Goal: Information Seeking & Learning: Learn about a topic

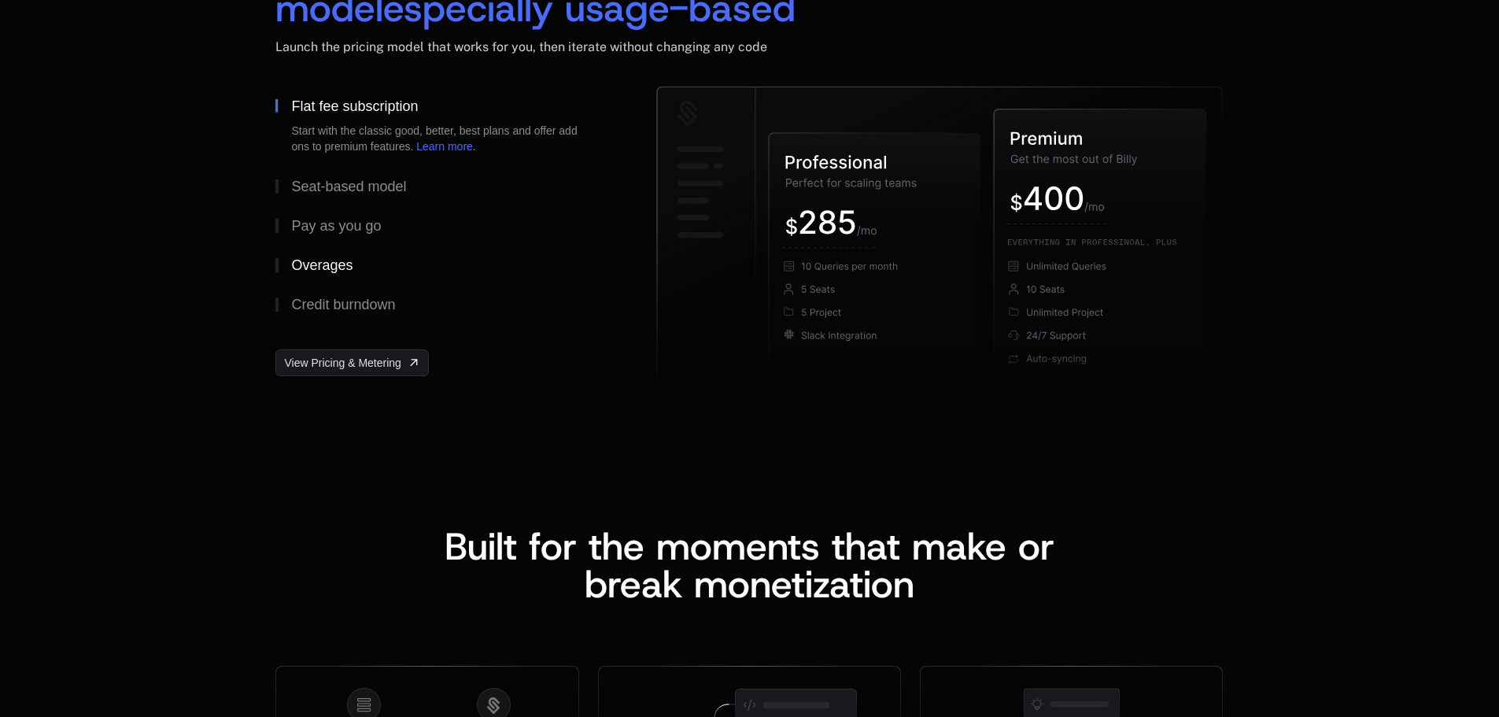
scroll to position [2492, 0]
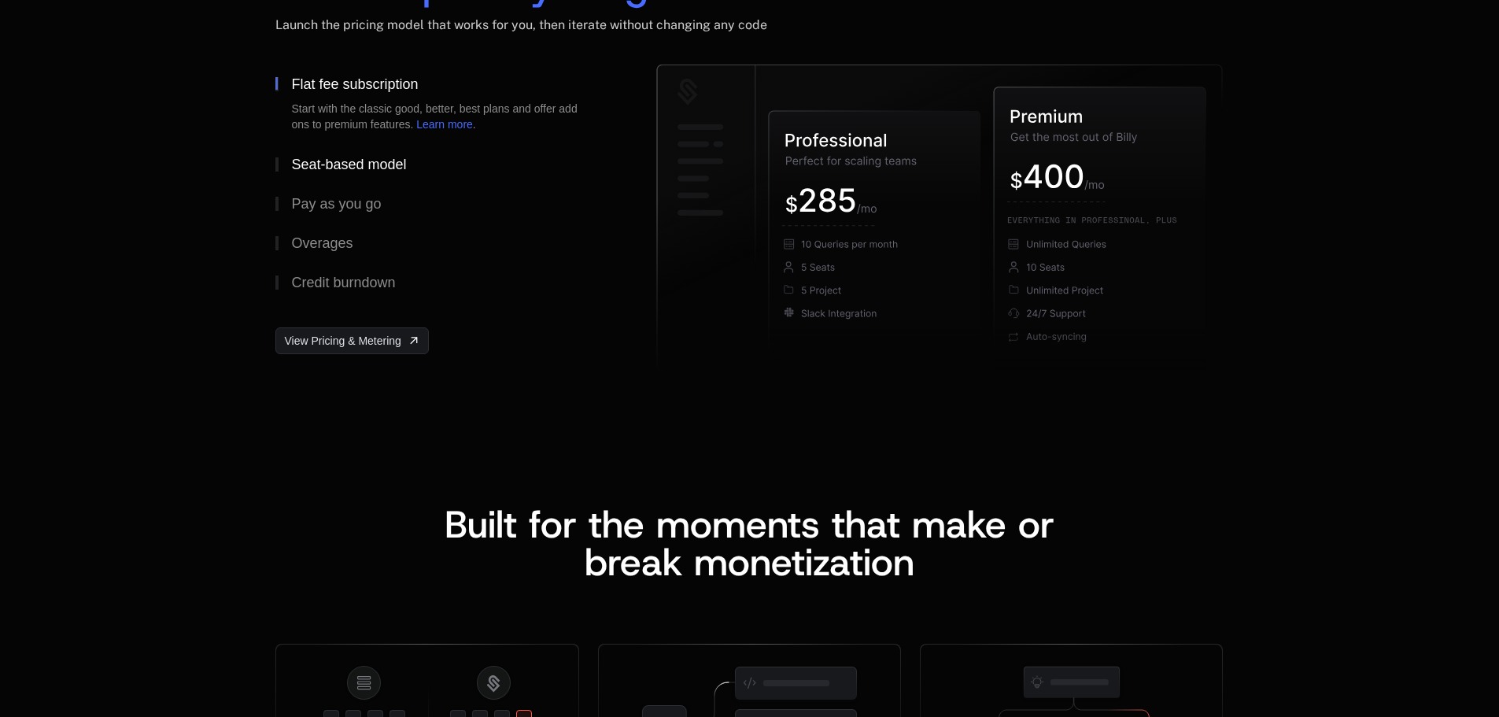
click at [355, 161] on div "Seat-based model" at bounding box center [348, 164] width 115 height 14
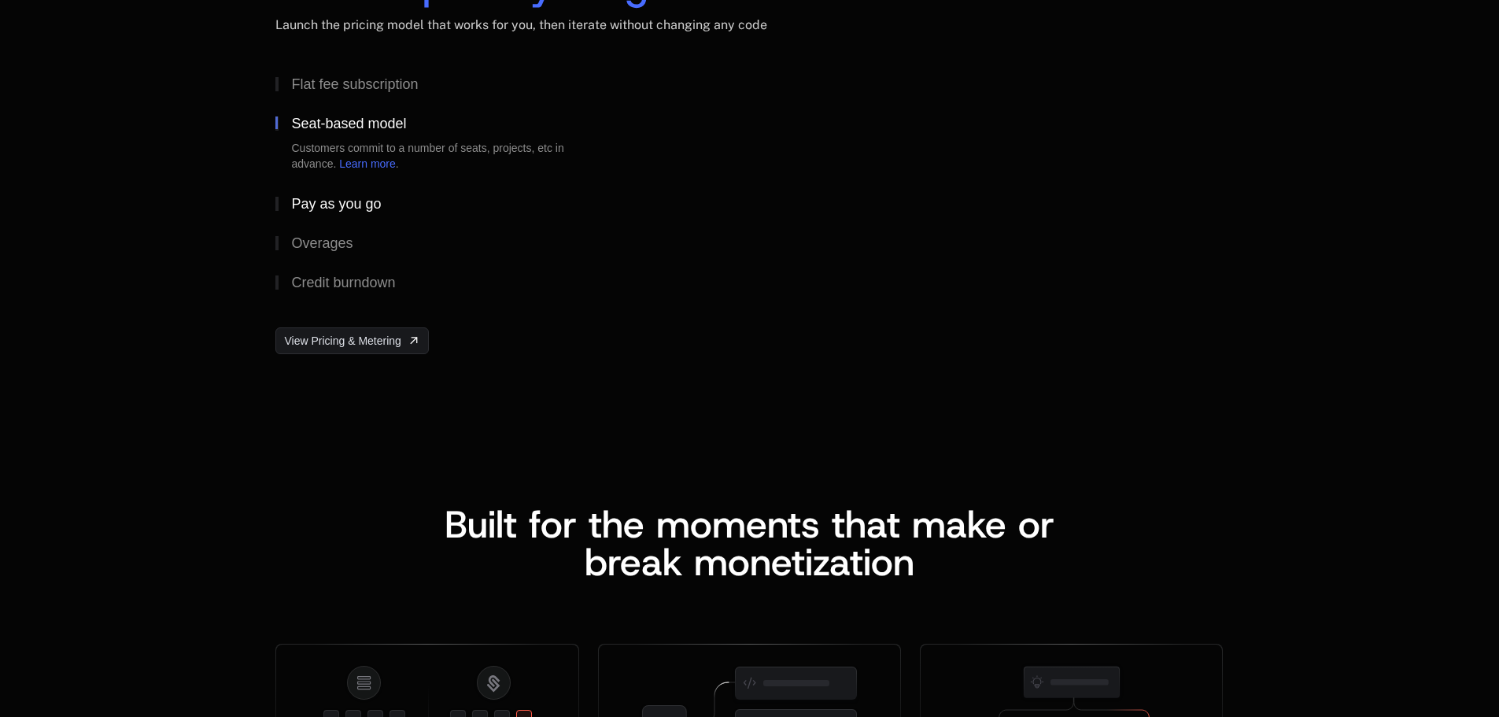
click at [359, 201] on div "Pay as you go" at bounding box center [336, 204] width 90 height 14
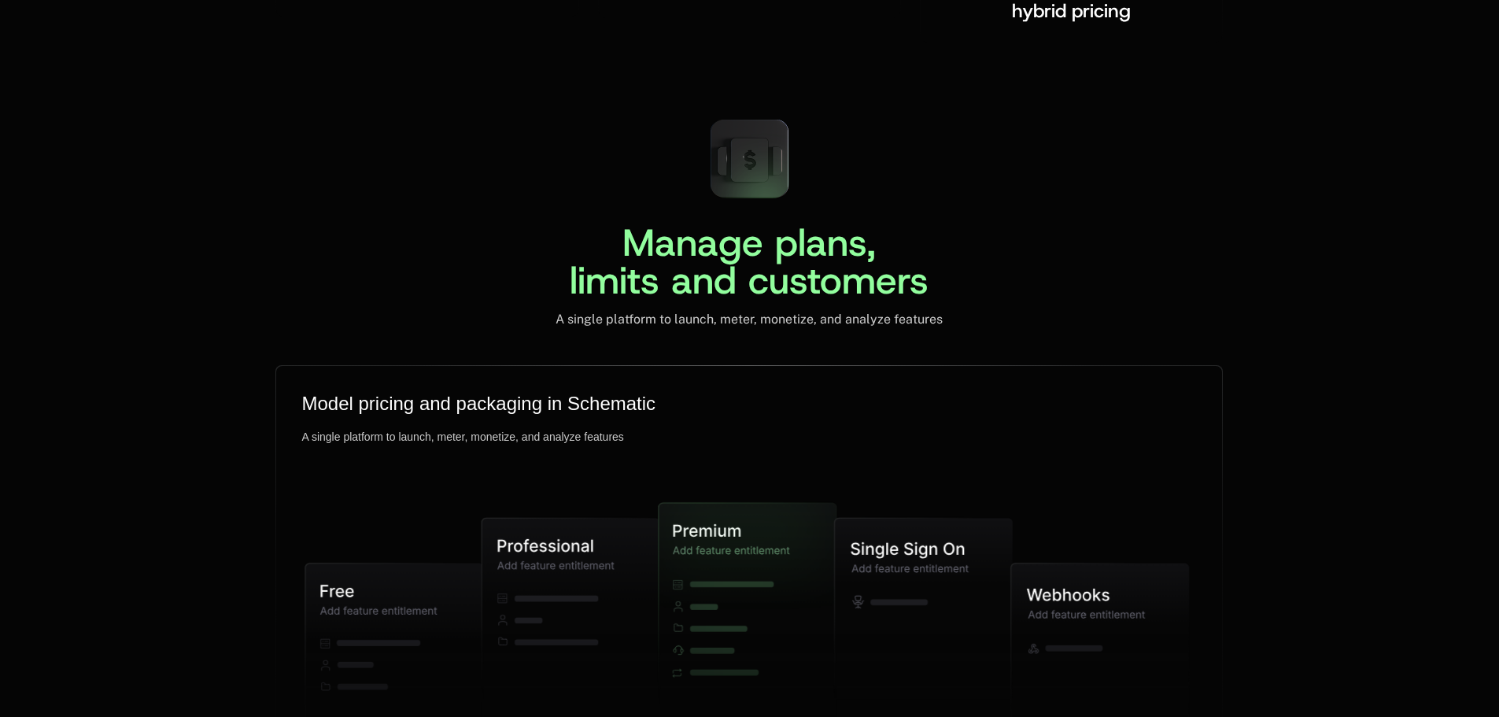
scroll to position [3672, 0]
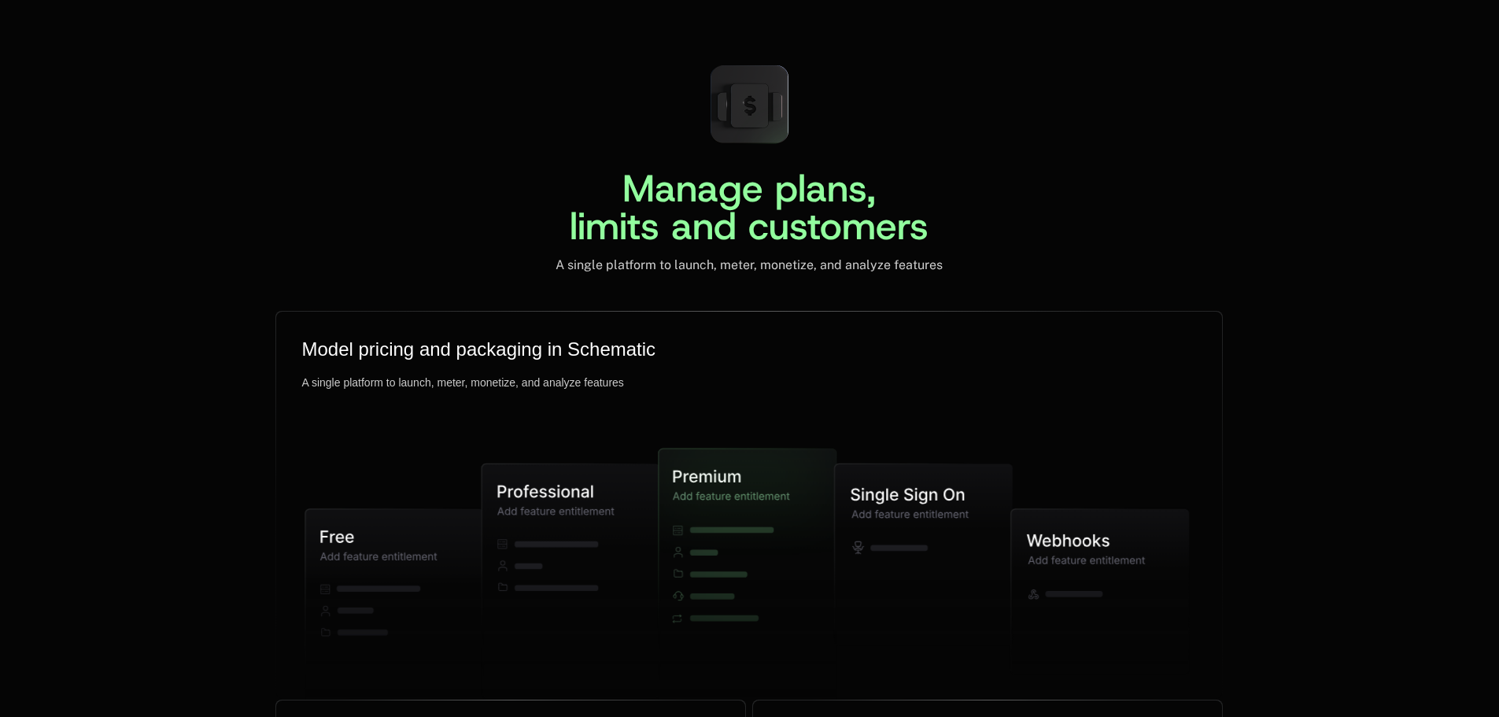
click at [1112, 308] on div "Manage plans, limits and customers A single platform to launch, meter, monetize…" at bounding box center [749, 508] width 1023 height 912
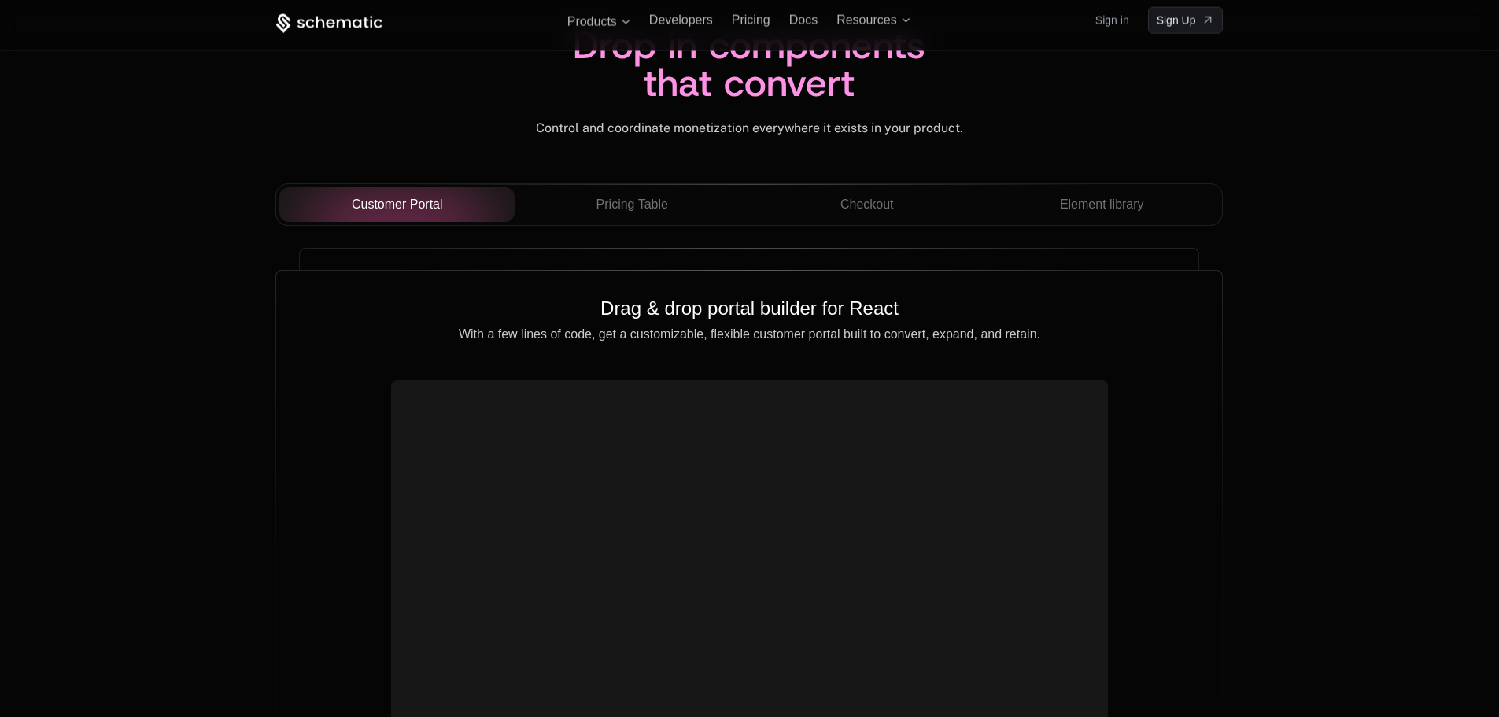
scroll to position [5508, 0]
click at [644, 192] on button "Pricing Table" at bounding box center [632, 205] width 235 height 35
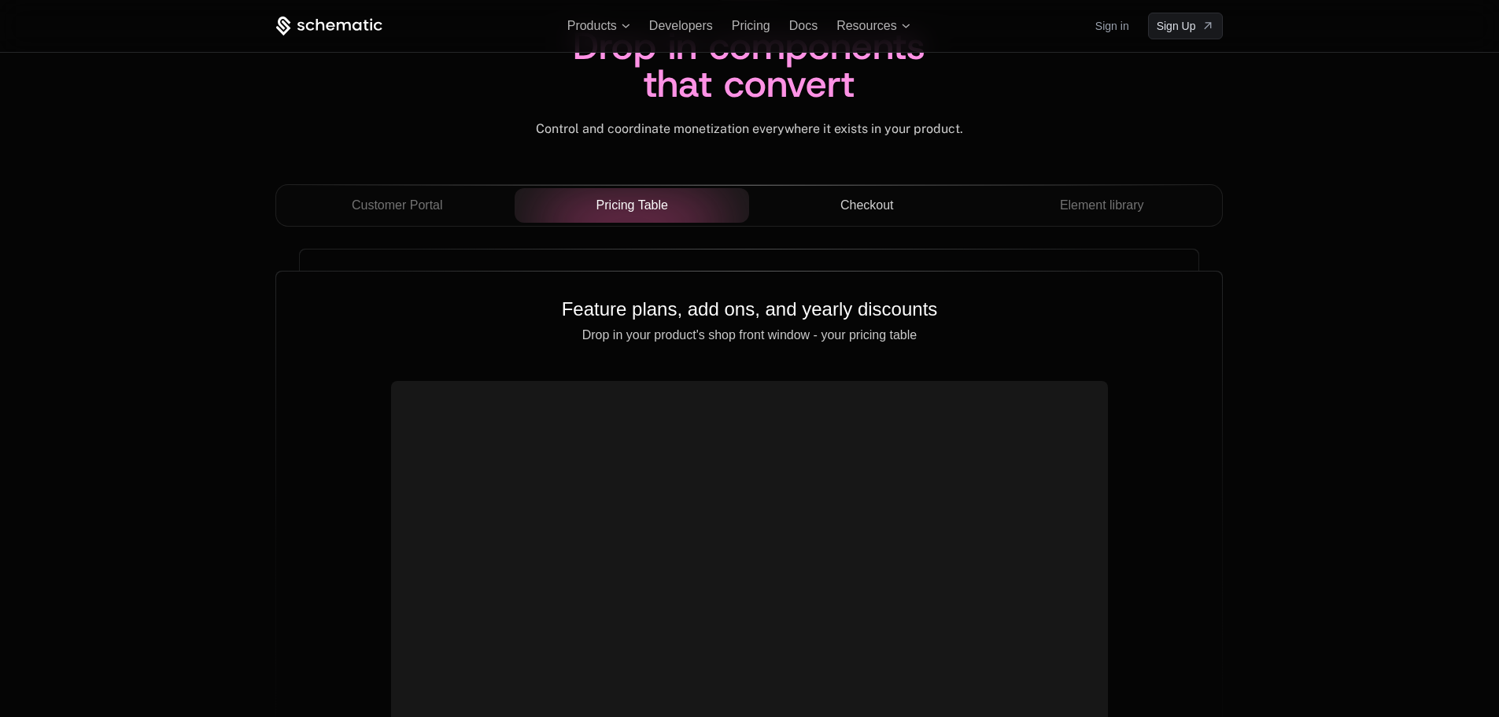
click at [851, 209] on span "Checkout" at bounding box center [867, 205] width 54 height 19
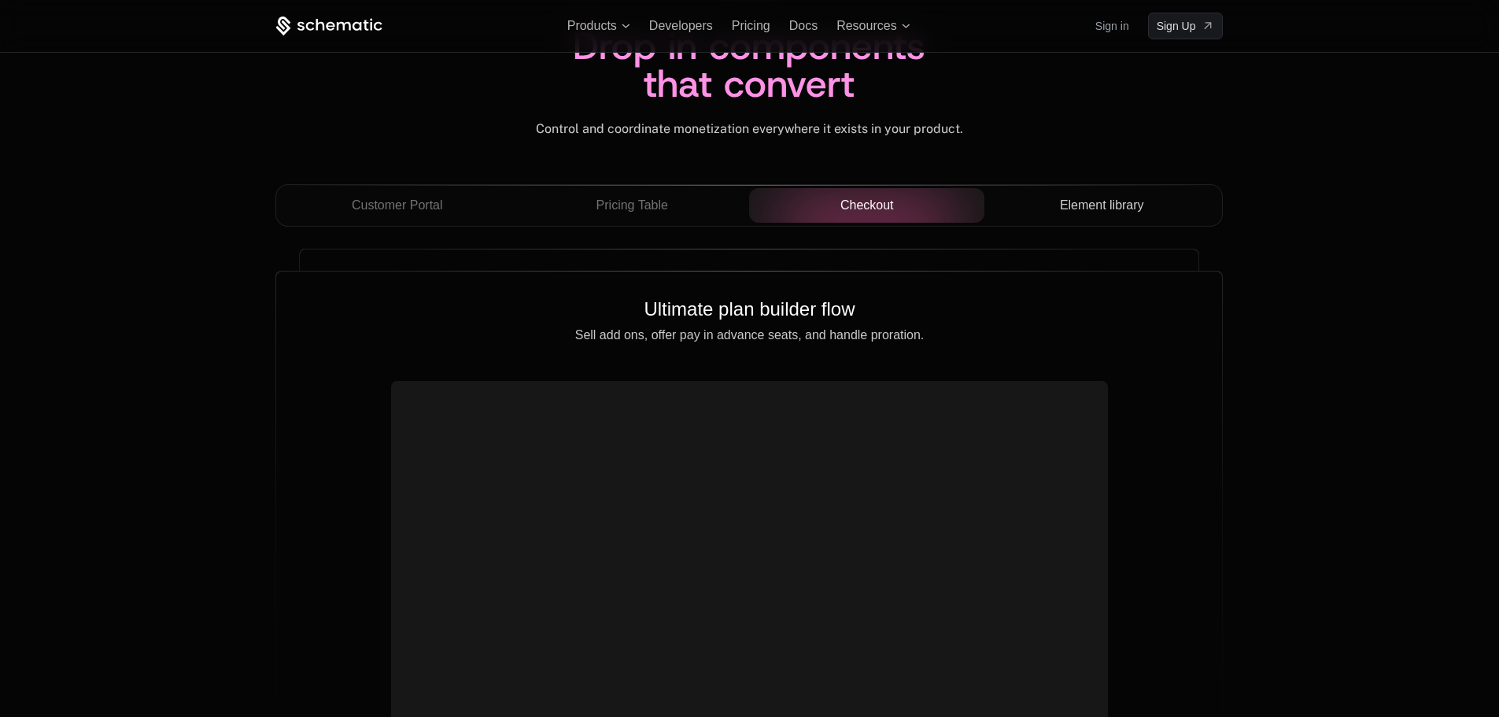
click at [1111, 210] on span "Element library" at bounding box center [1102, 205] width 84 height 19
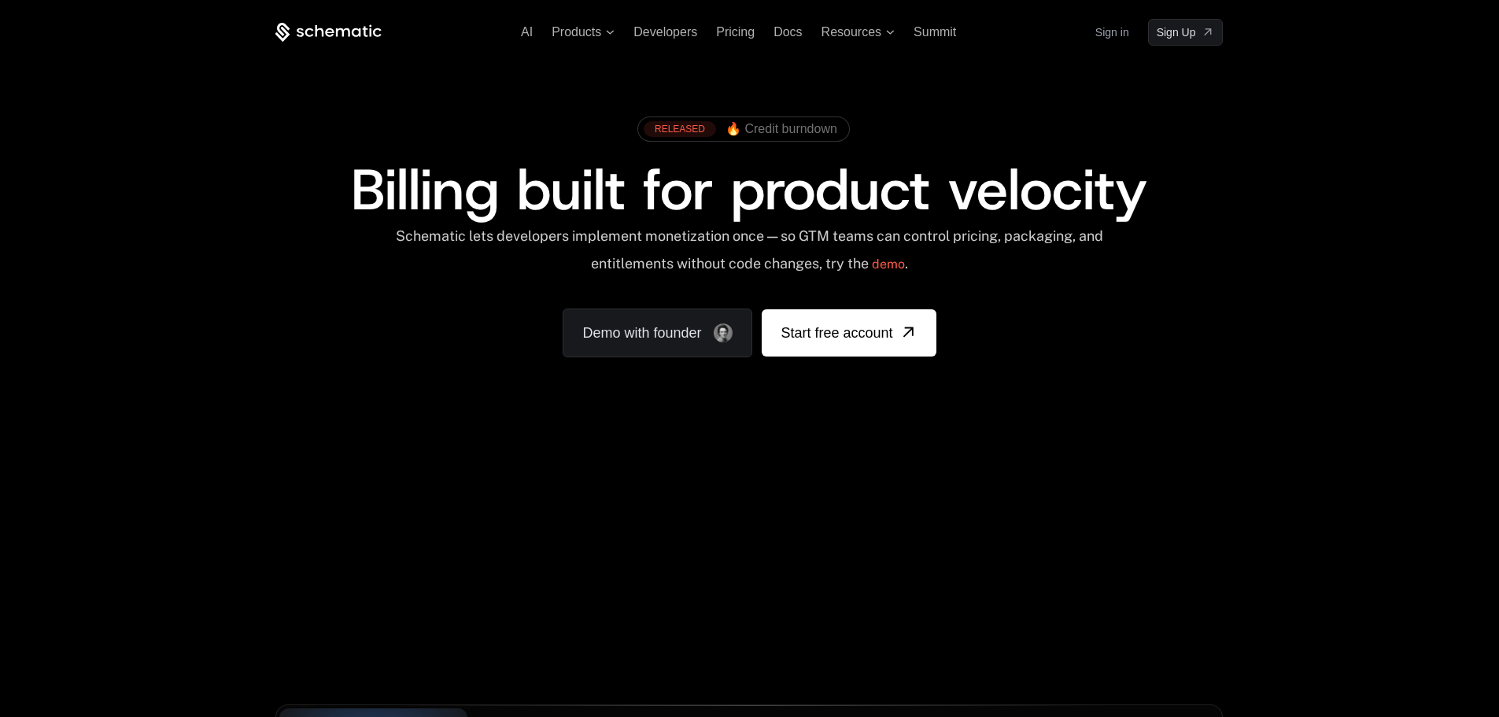
scroll to position [262, 0]
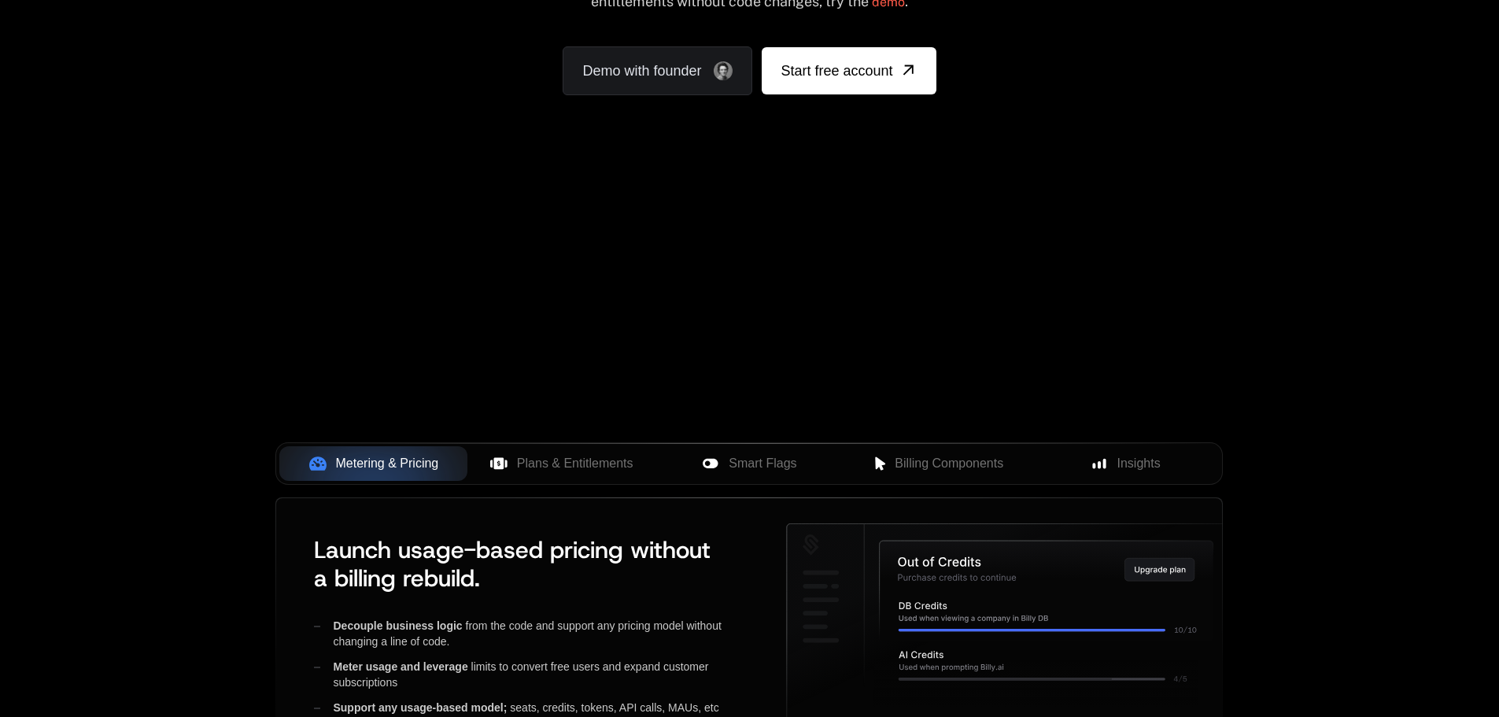
click at [571, 445] on div "Metering & Pricing Plans & Entitlements Smart Flags Billing Components Insights" at bounding box center [748, 463] width 947 height 42
click at [570, 481] on button "Plans & Entitlements" at bounding box center [561, 463] width 188 height 35
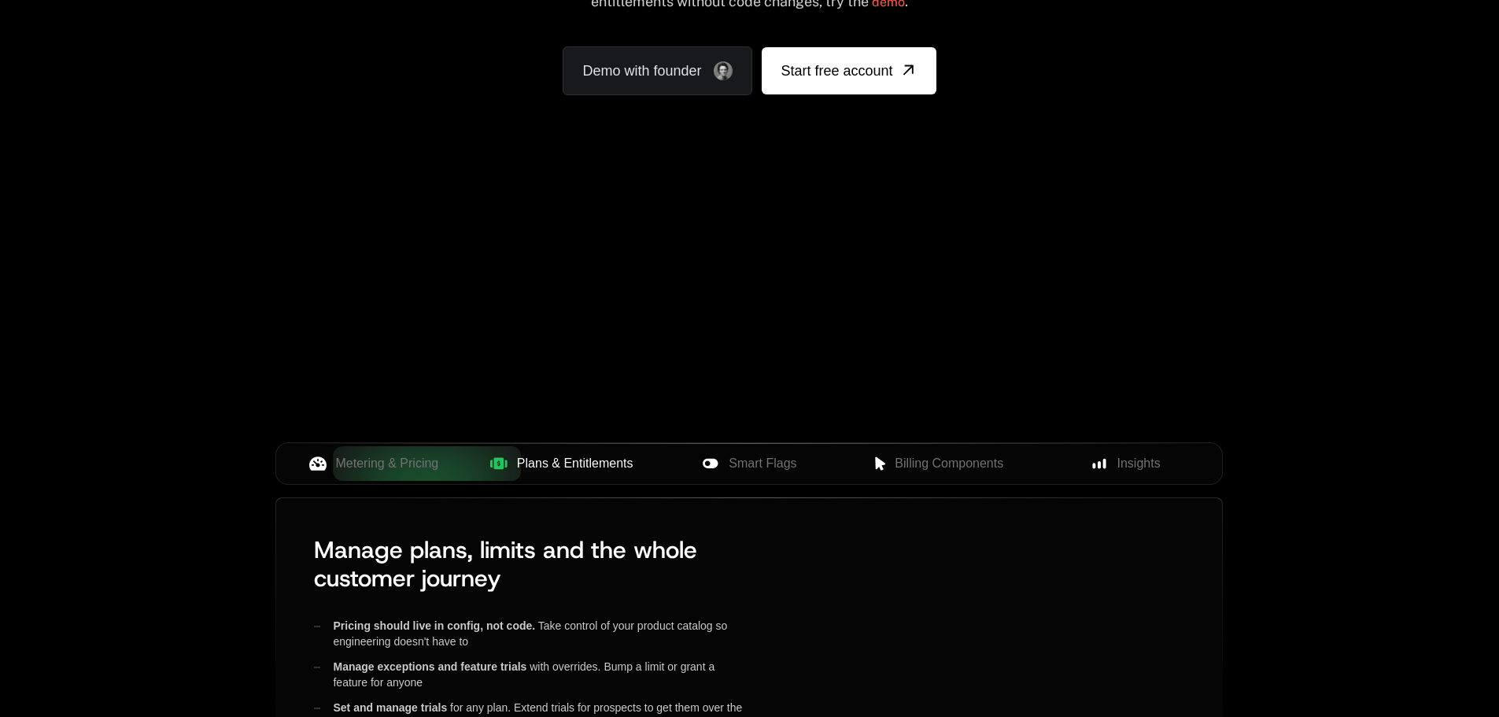
click at [581, 458] on span "Plans & Entitlements" at bounding box center [575, 463] width 116 height 19
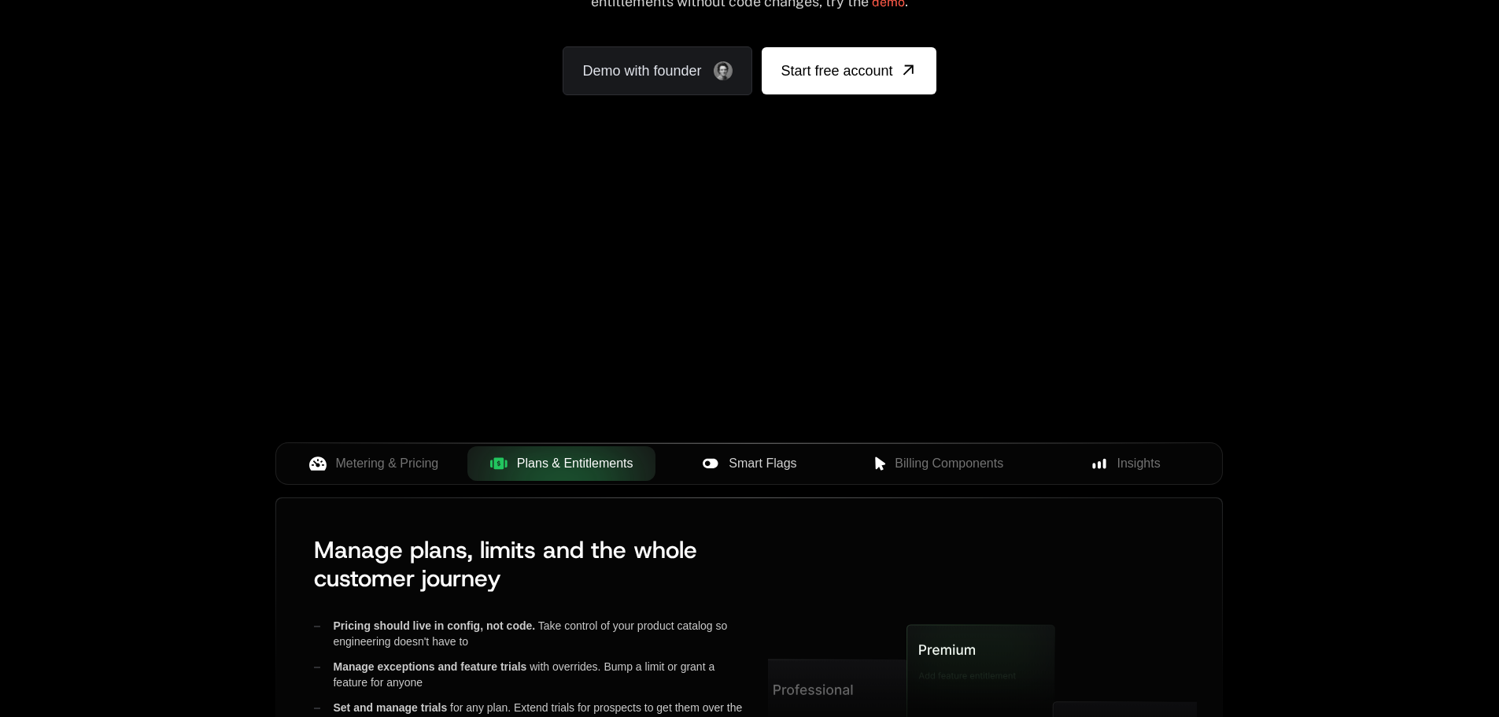
click at [731, 461] on span "Smart Flags" at bounding box center [763, 463] width 68 height 19
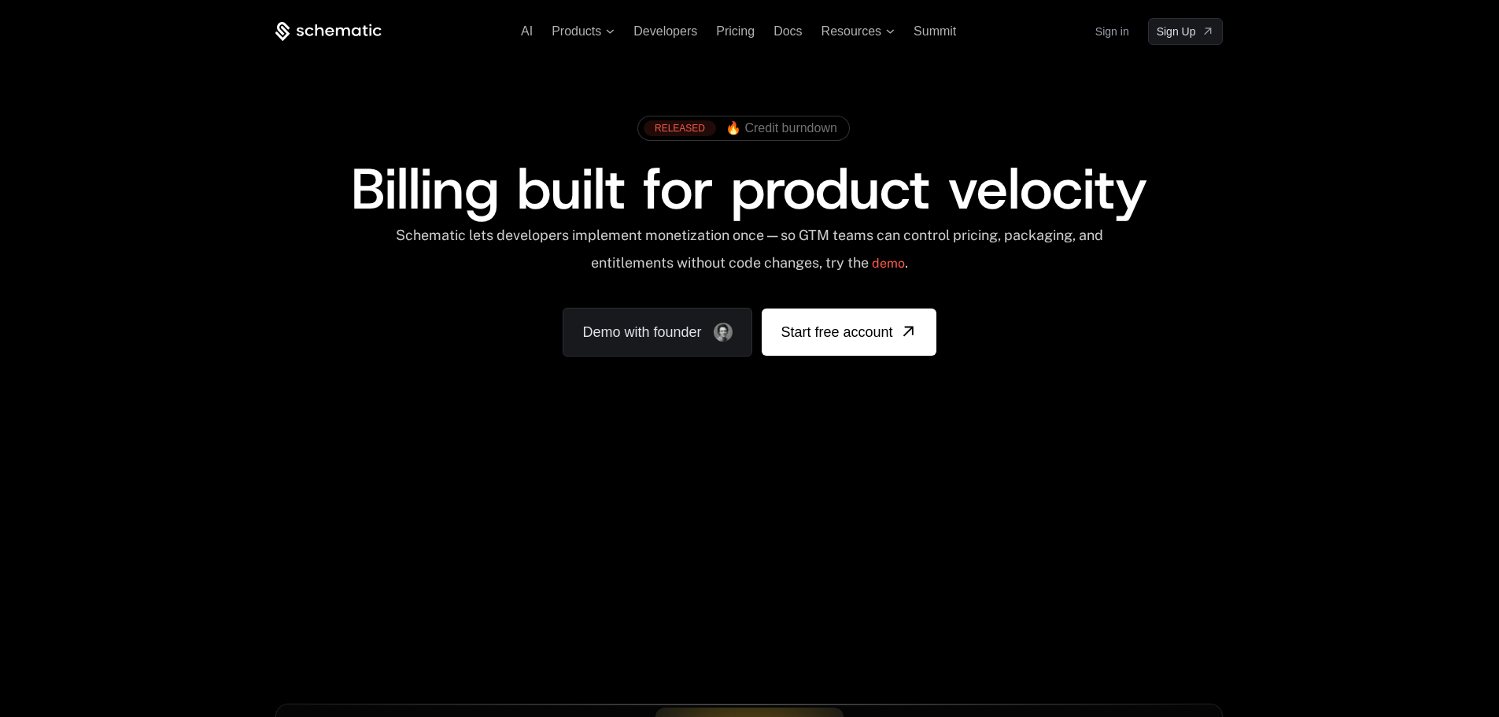
scroll to position [0, 0]
